Goal: Transaction & Acquisition: Purchase product/service

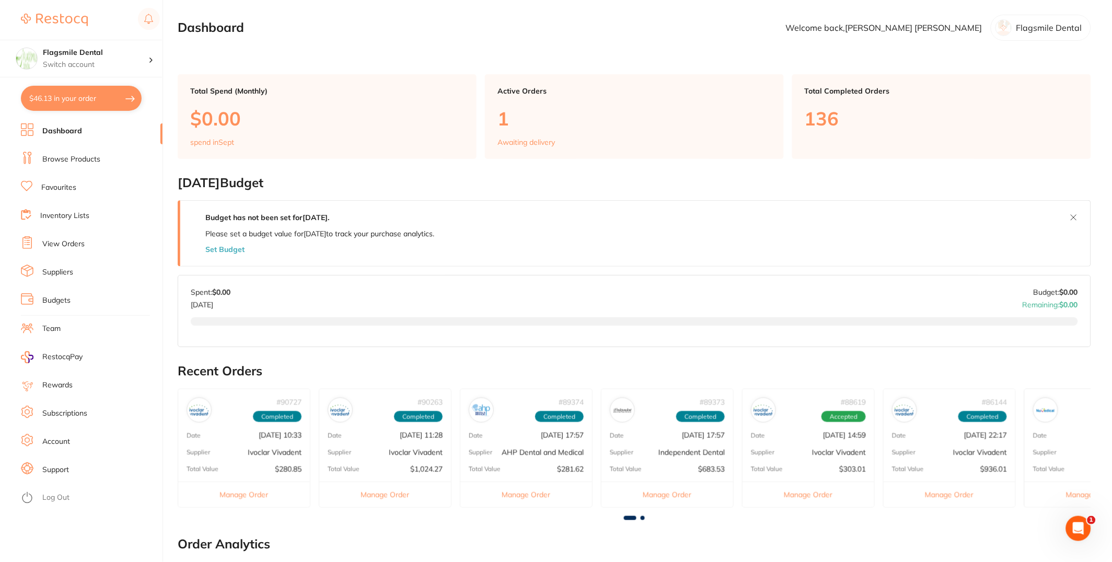
click at [112, 157] on li "Browse Products" at bounding box center [92, 160] width 142 height 16
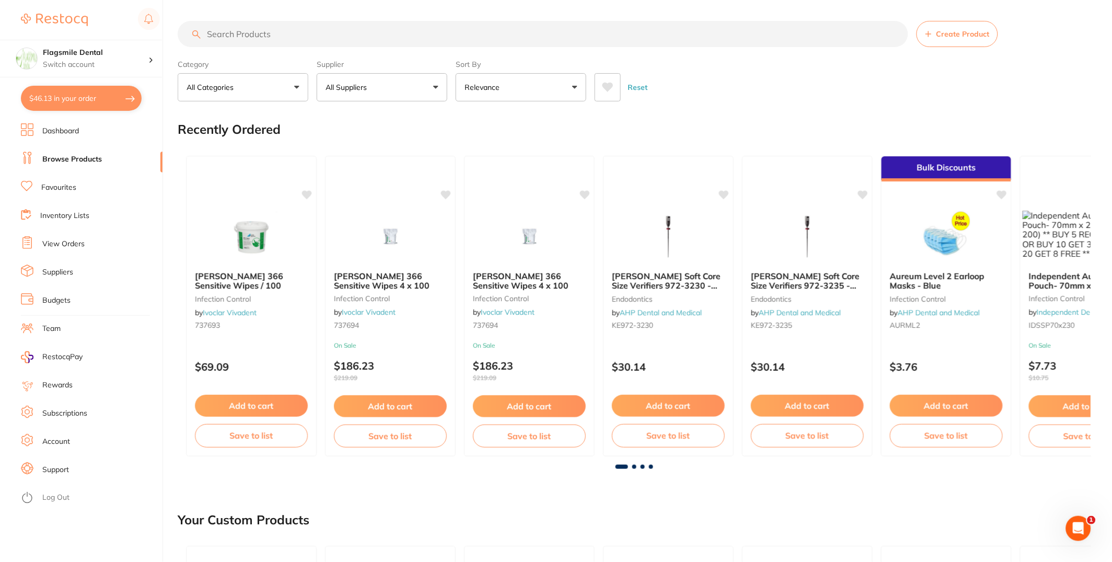
click at [378, 83] on button "All Suppliers" at bounding box center [382, 87] width 131 height 28
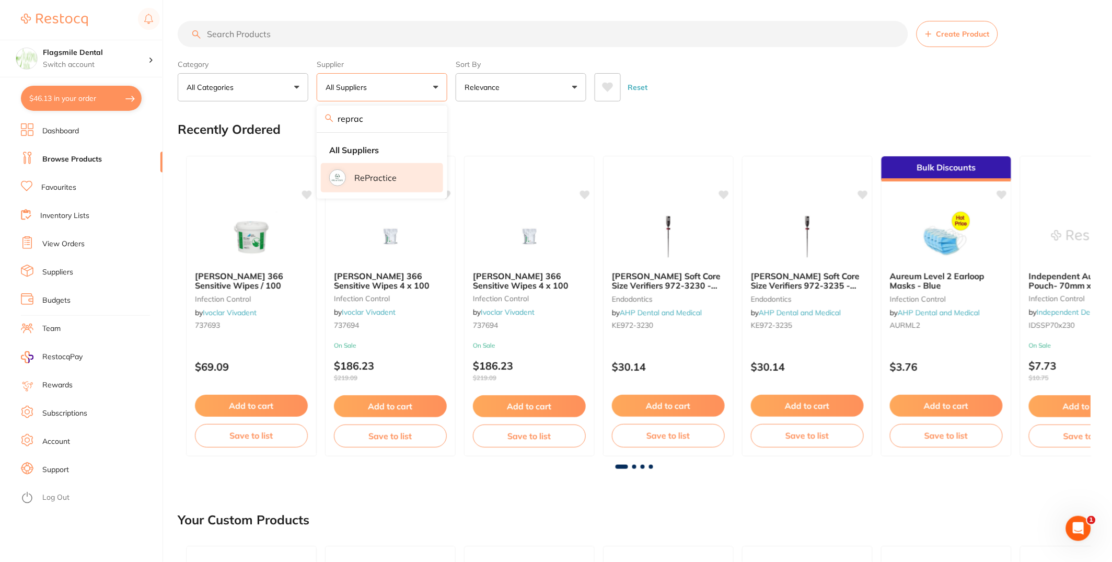
type input "reprac"
click at [375, 171] on li "RePractice" at bounding box center [382, 177] width 122 height 29
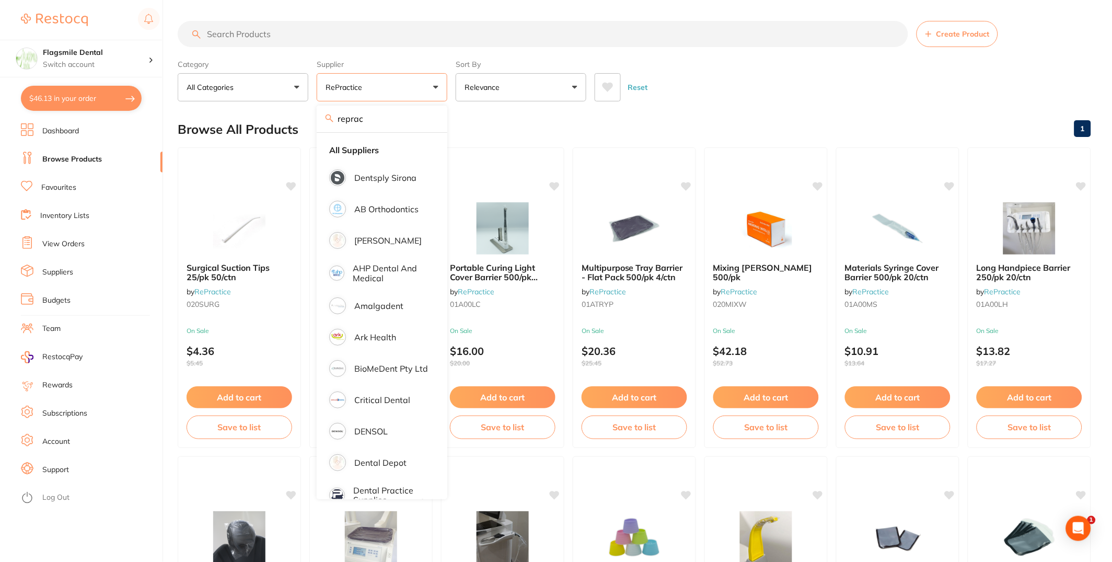
click at [771, 38] on input "search" at bounding box center [543, 34] width 731 height 26
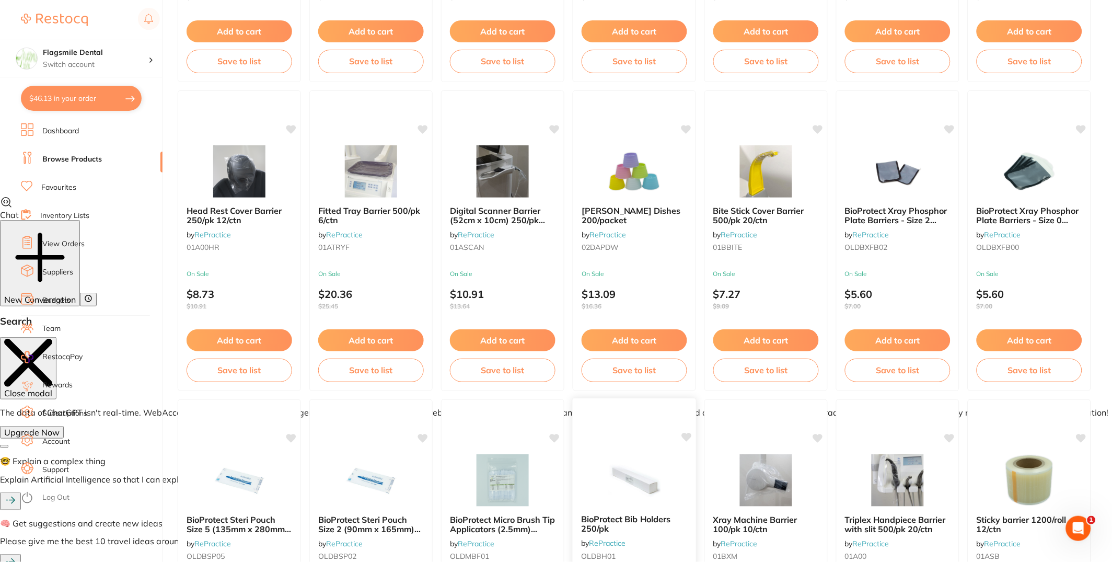
scroll to position [571, 0]
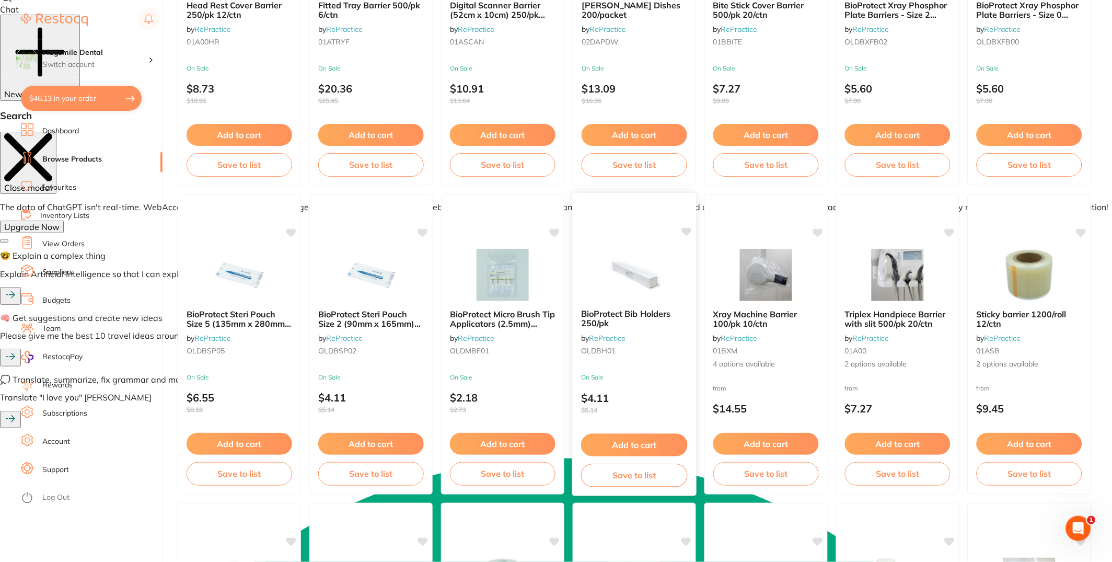
click at [644, 384] on div "On Sale $4.11 $5.14" at bounding box center [634, 396] width 123 height 45
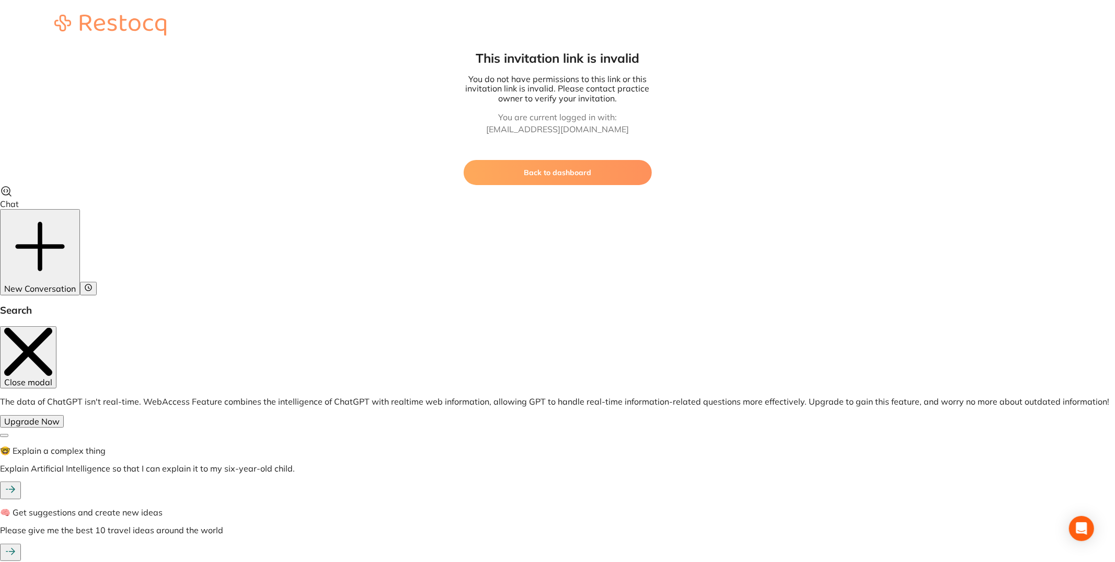
click at [563, 181] on button "Back to dashboard" at bounding box center [558, 172] width 188 height 25
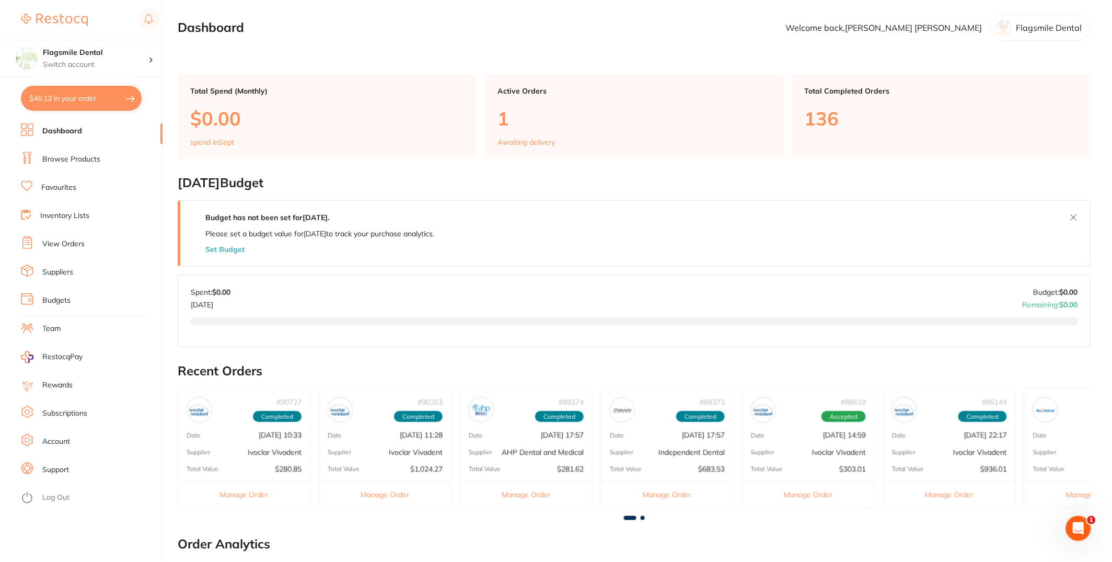
click at [90, 157] on link "Browse Products" at bounding box center [71, 159] width 58 height 10
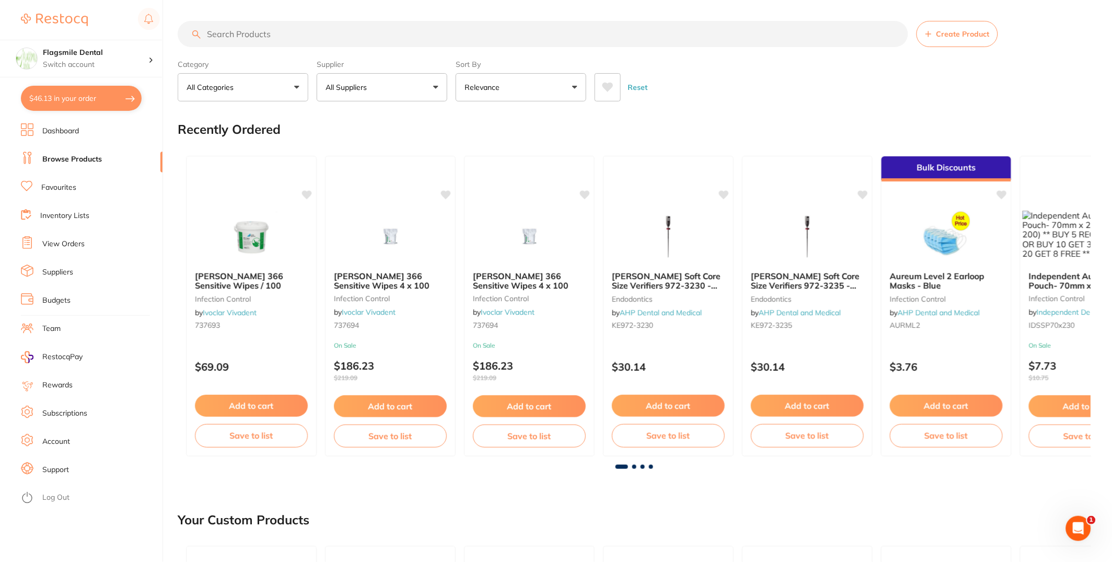
click at [404, 84] on button "All Suppliers" at bounding box center [382, 87] width 131 height 28
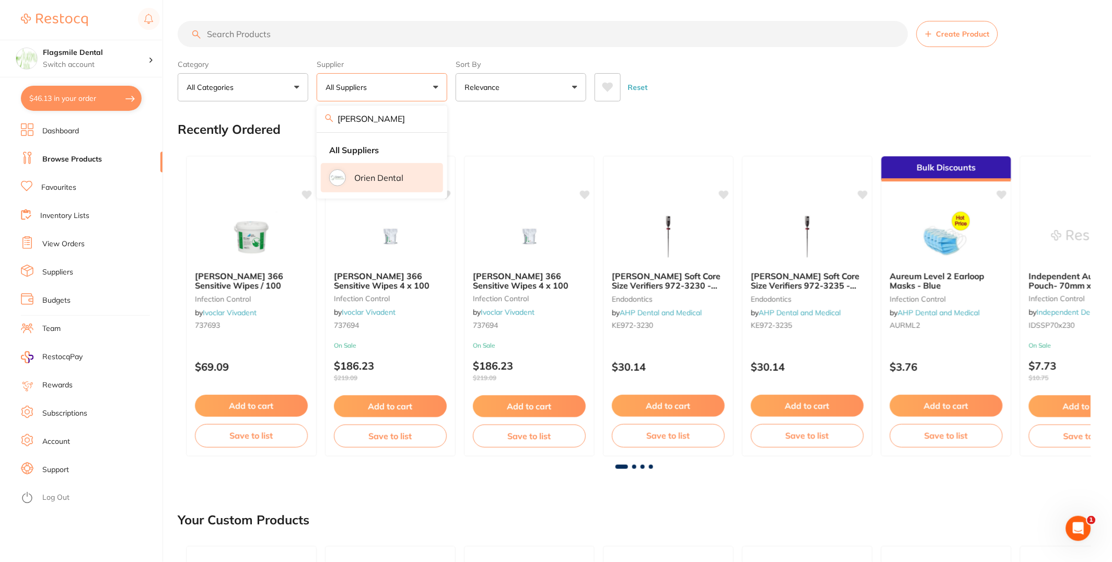
type input "[PERSON_NAME]"
click at [400, 174] on p "Orien dental" at bounding box center [378, 177] width 49 height 9
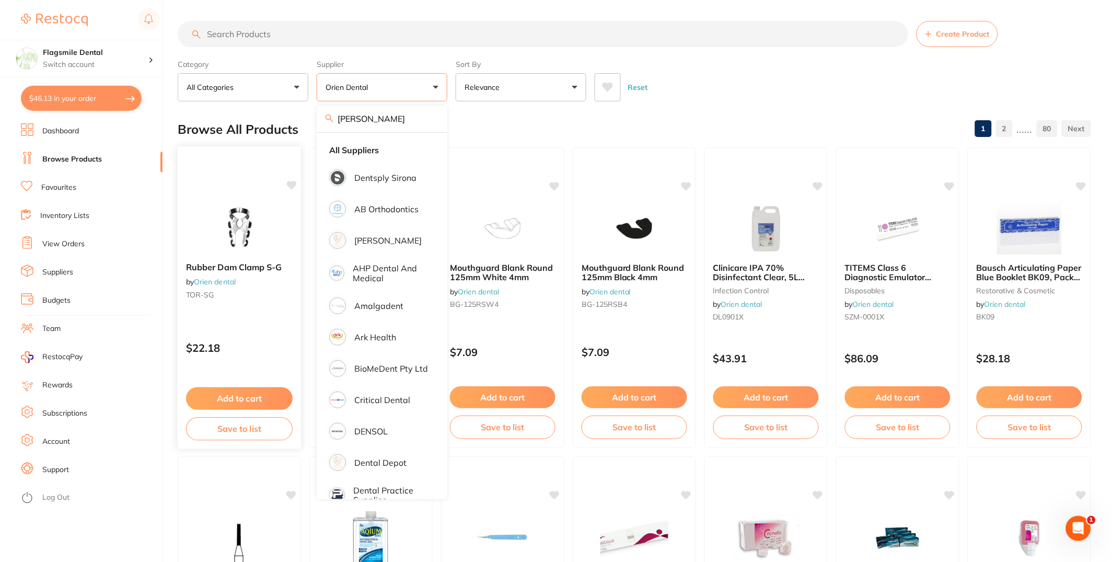
click at [209, 273] on div "Rubber Dam Clamp S-G by Orien dental TOR-SG" at bounding box center [239, 283] width 123 height 58
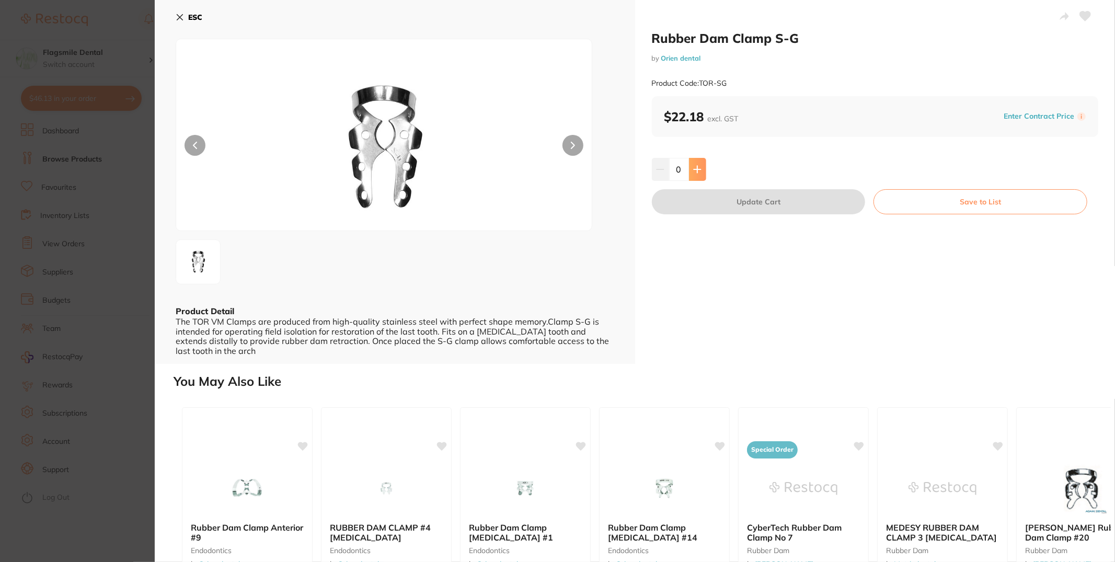
click at [701, 162] on button at bounding box center [697, 169] width 17 height 23
type input "1"
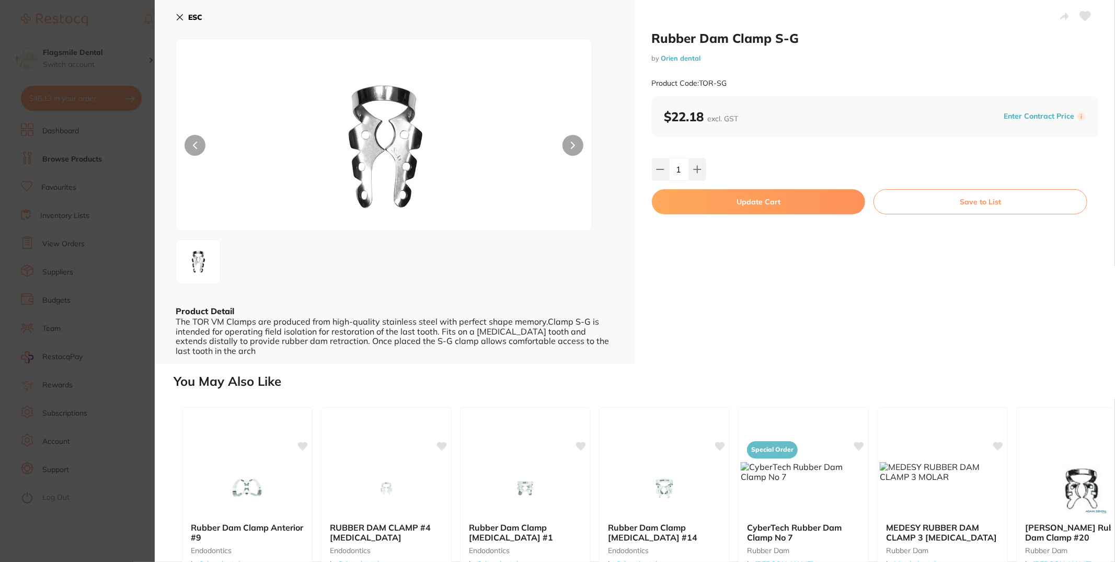
click at [758, 203] on button "Update Cart" at bounding box center [759, 201] width 214 height 25
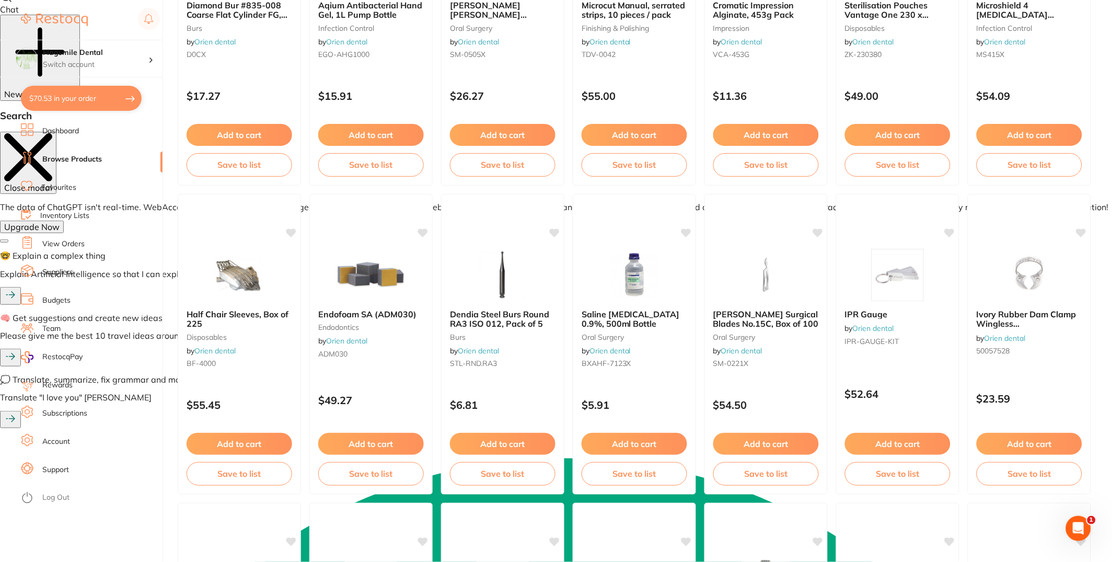
click at [70, 103] on button "$70.53 in your order" at bounding box center [81, 98] width 121 height 25
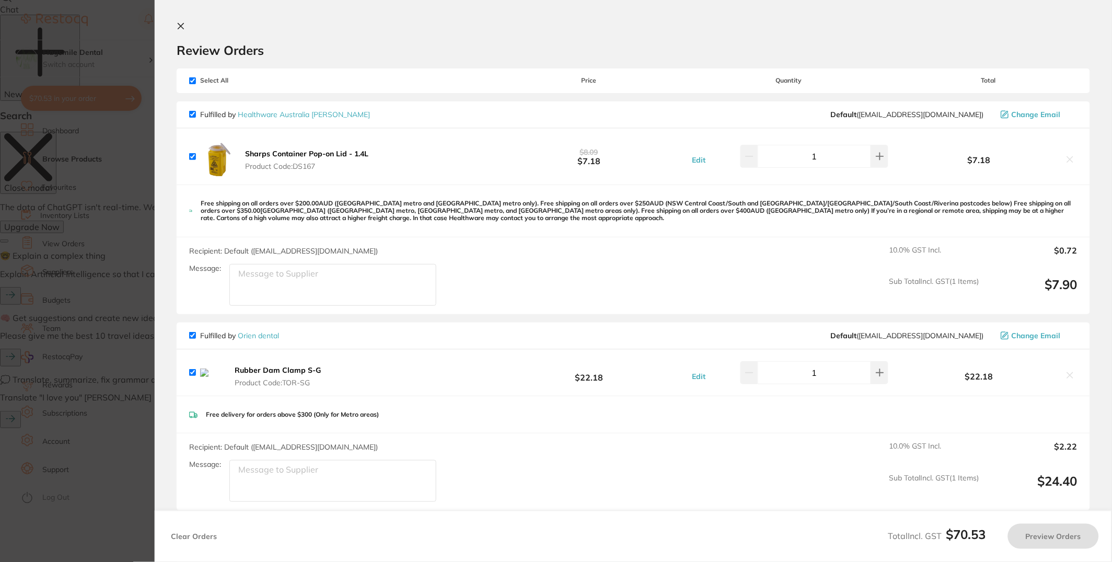
checkbox input "true"
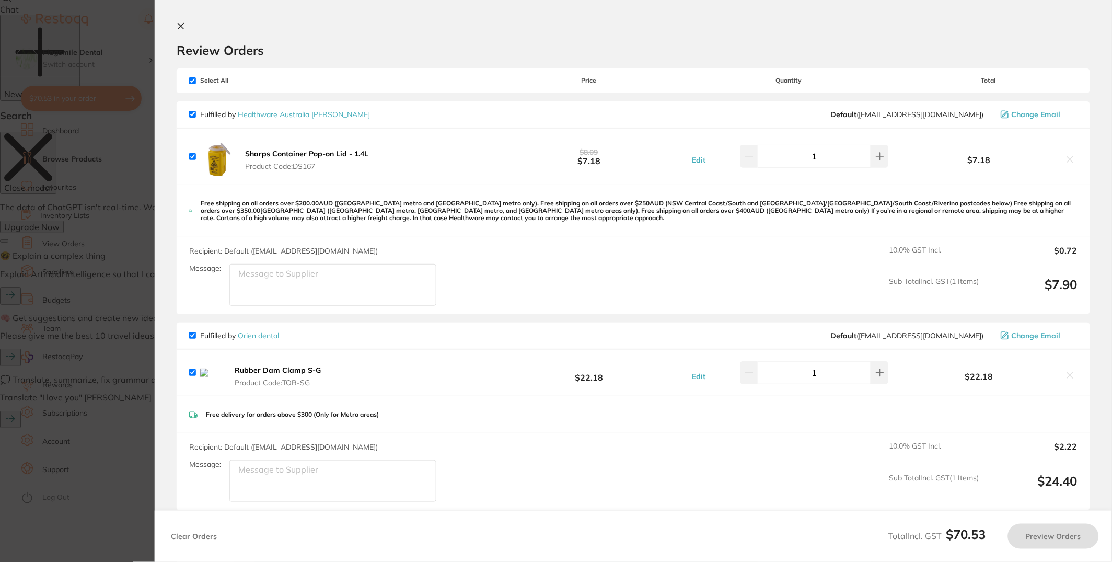
checkbox input "true"
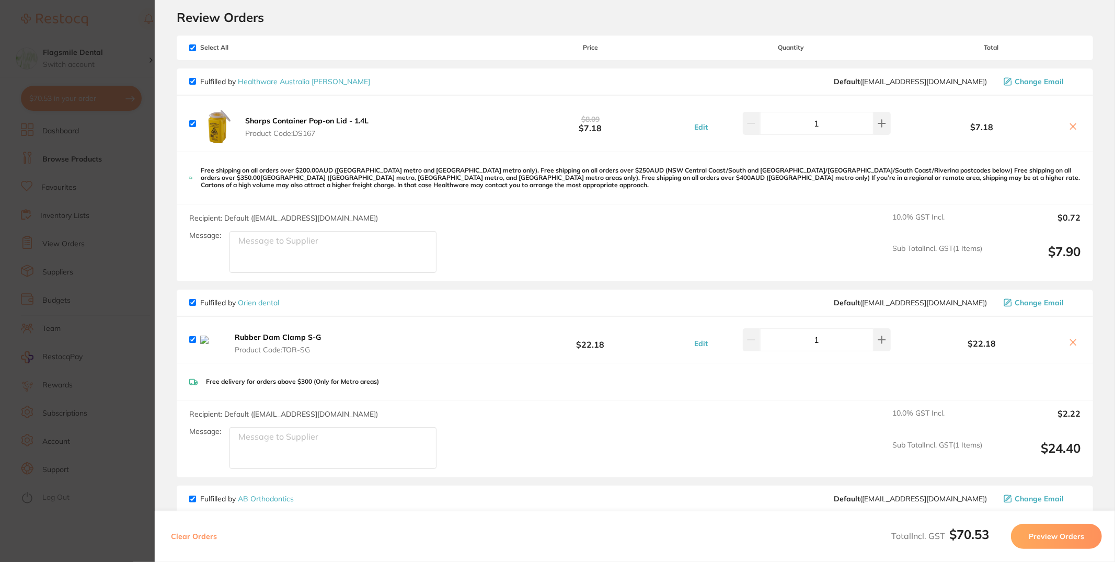
scroll to position [68, 0]
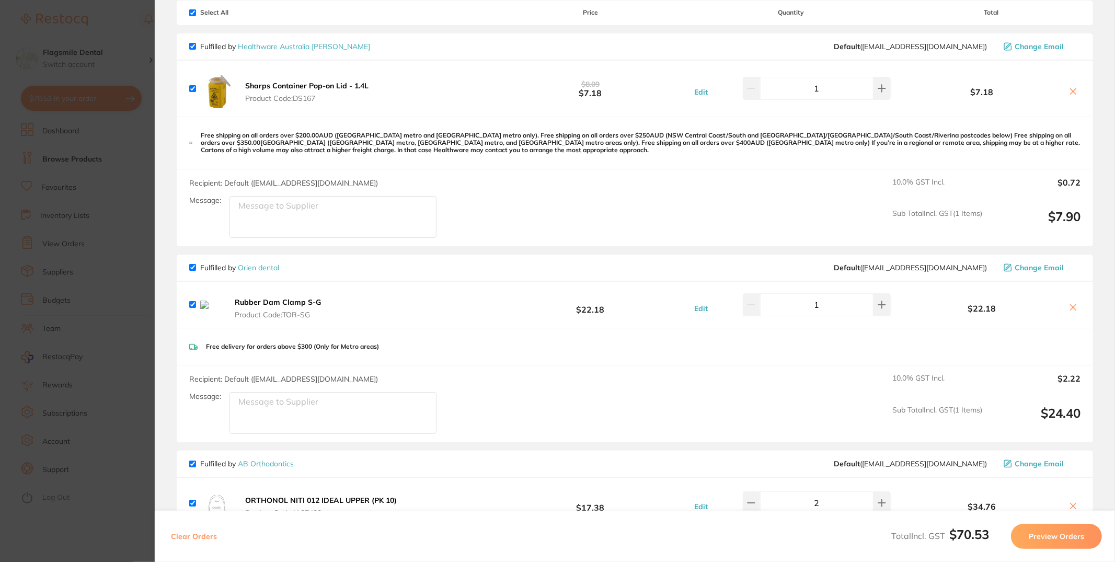
click at [1074, 307] on icon at bounding box center [1073, 307] width 8 height 8
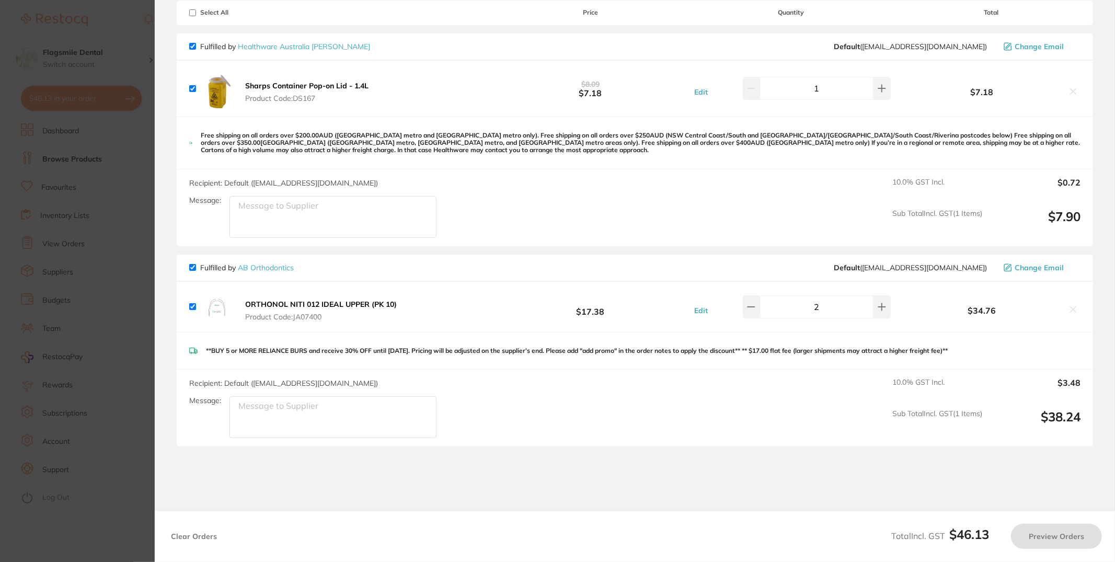
checkbox input "true"
